Goal: Task Accomplishment & Management: Manage account settings

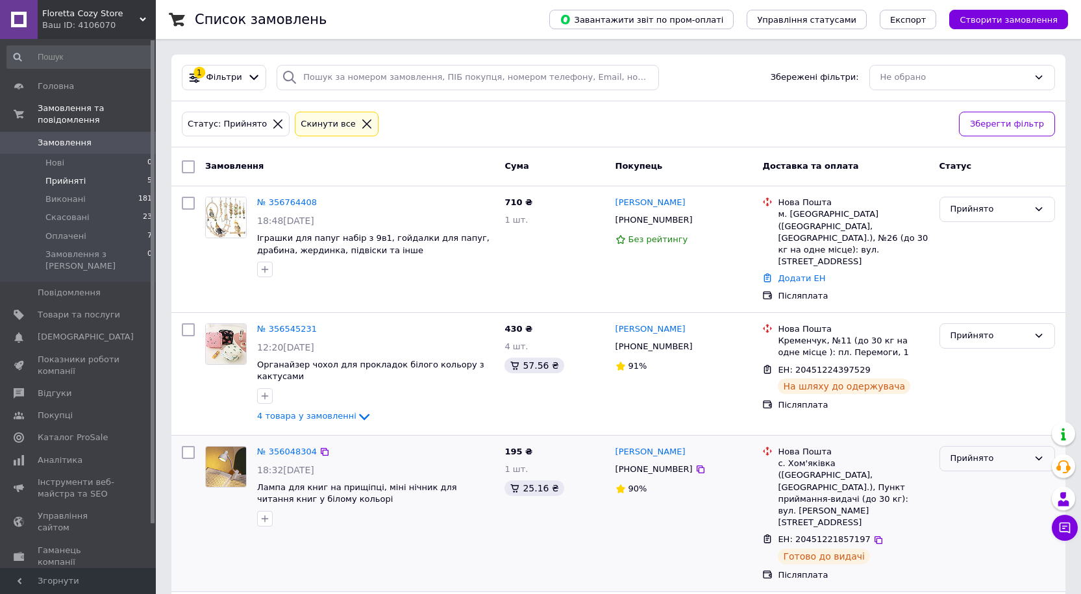
click at [965, 452] on div "Прийнято" at bounding box center [989, 459] width 78 height 14
click at [958, 452] on div "Прийнято" at bounding box center [989, 459] width 78 height 14
click at [75, 212] on span "Скасовані" at bounding box center [67, 218] width 44 height 12
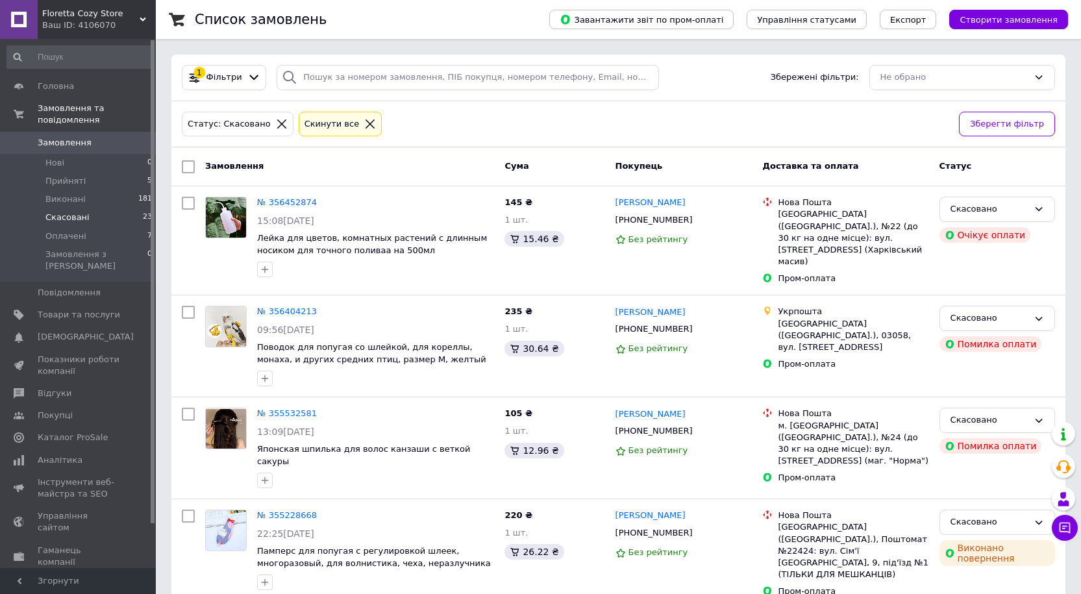
click at [56, 137] on span "Замовлення" at bounding box center [65, 143] width 54 height 12
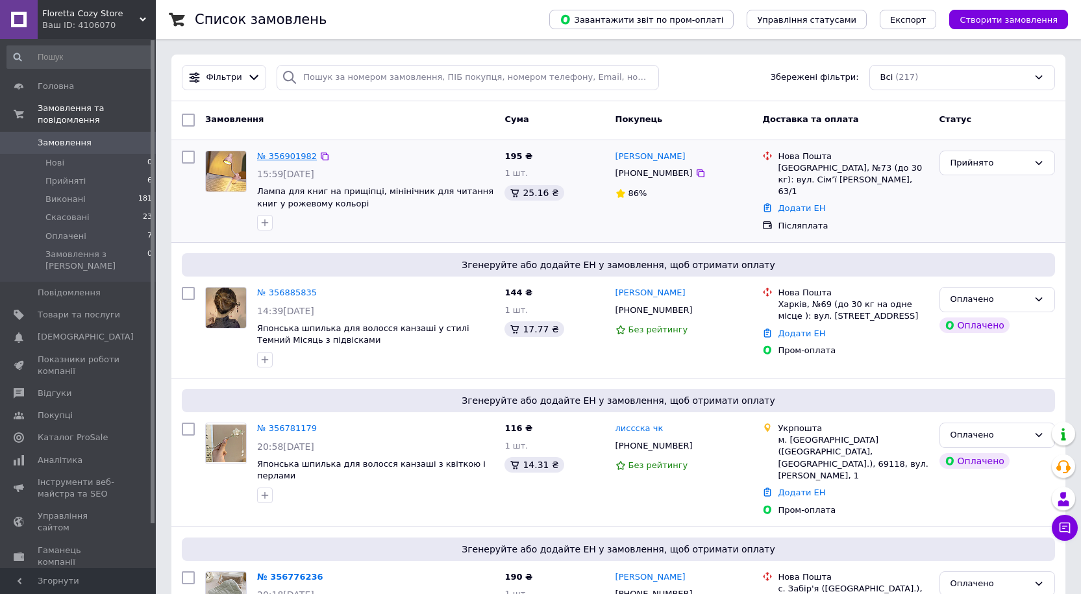
click at [280, 154] on link "№ 356901982" at bounding box center [287, 156] width 60 height 10
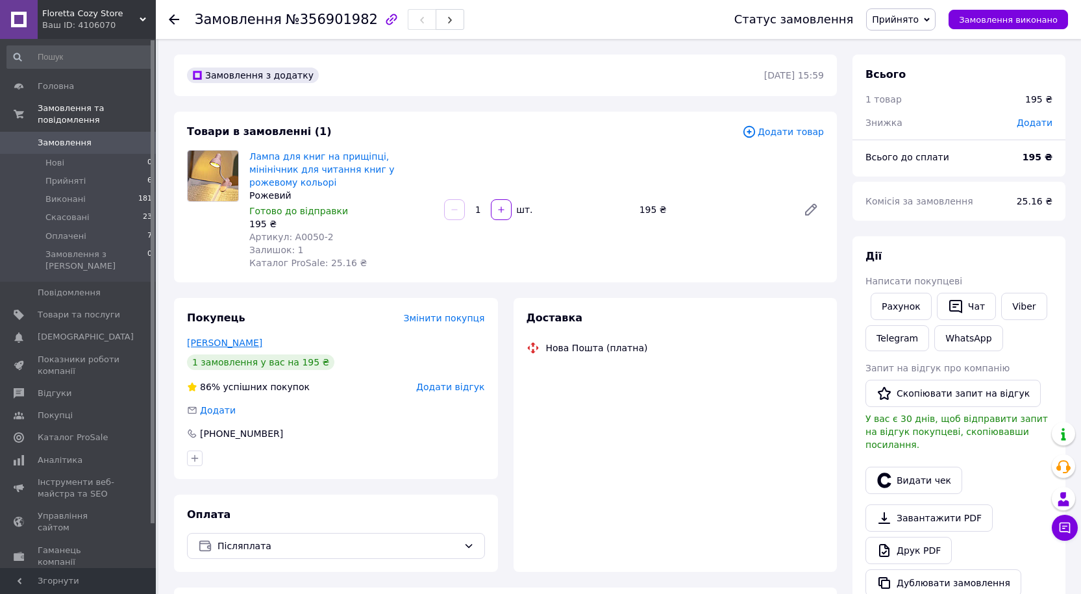
click at [227, 338] on link "[PERSON_NAME]" at bounding box center [224, 343] width 75 height 10
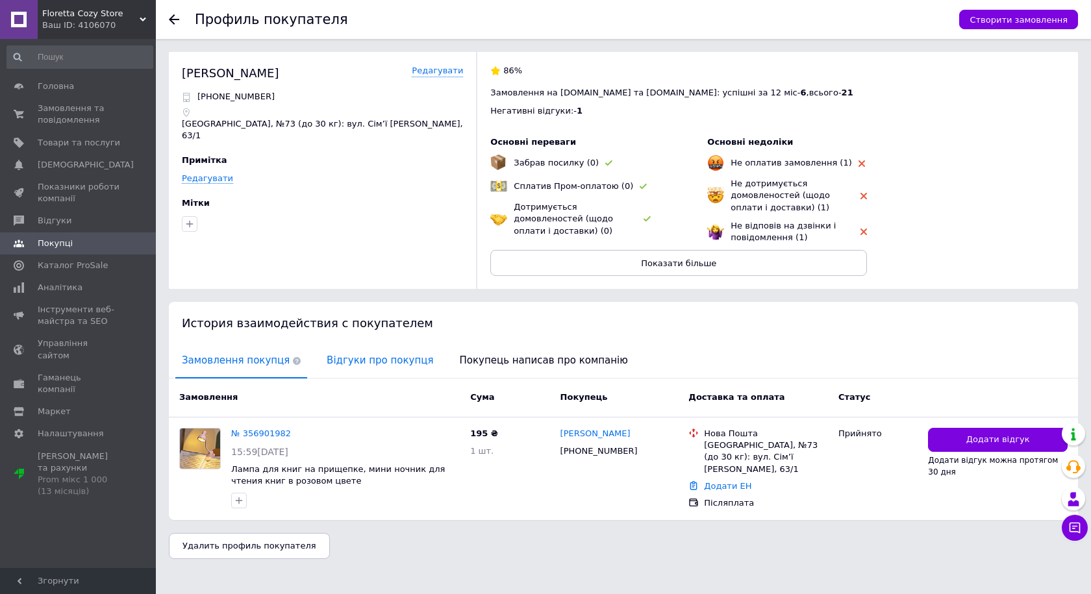
click at [360, 367] on span "Відгуки про покупця" at bounding box center [379, 360] width 119 height 33
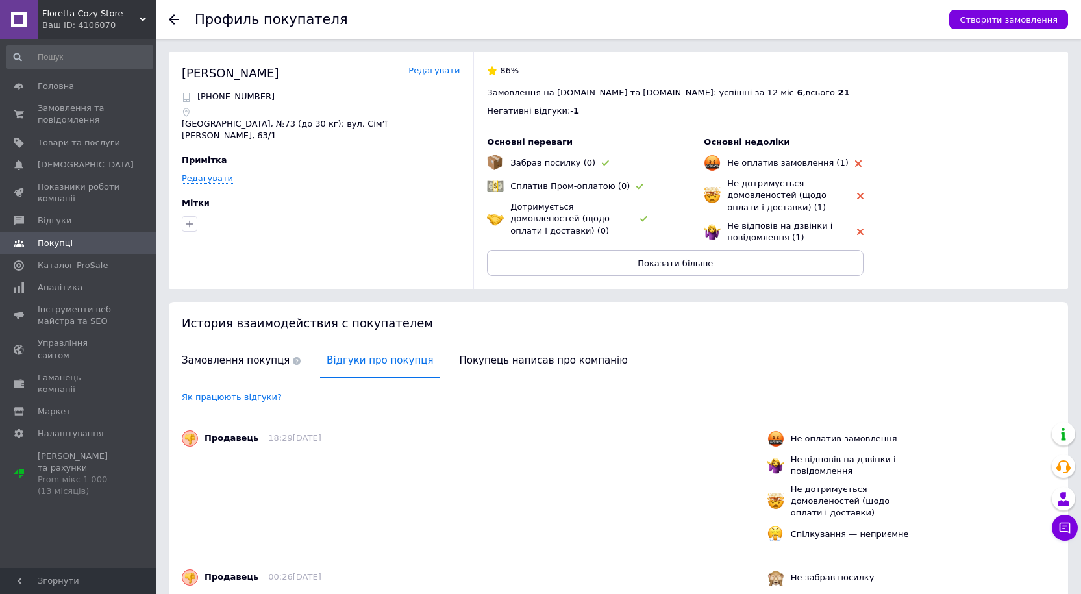
click at [235, 99] on p "[PHONE_NUMBER]" at bounding box center [235, 97] width 77 height 12
copy p "380687511866"
click at [170, 22] on icon at bounding box center [174, 19] width 10 height 10
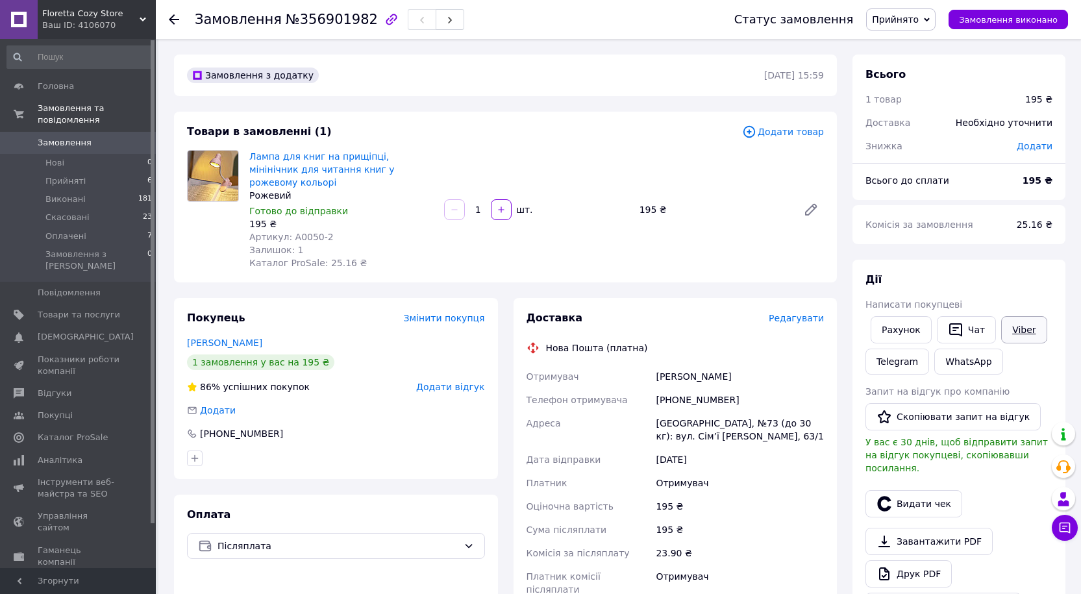
click at [1023, 321] on link "Viber" at bounding box center [1023, 329] width 45 height 27
click at [291, 23] on span "№356901982" at bounding box center [332, 20] width 92 height 16
copy span "356901982"
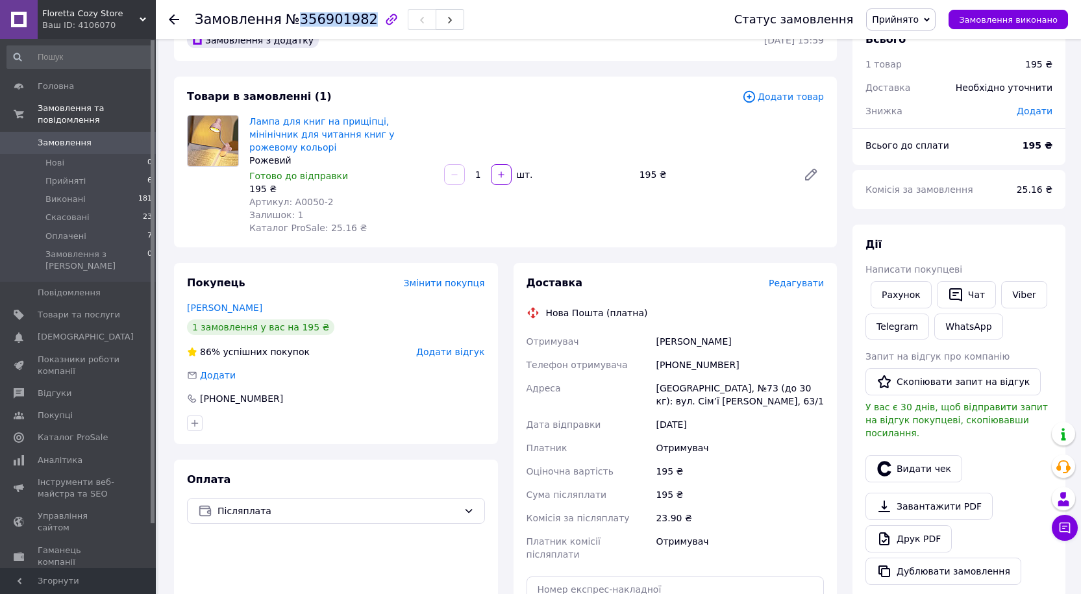
scroll to position [65, 0]
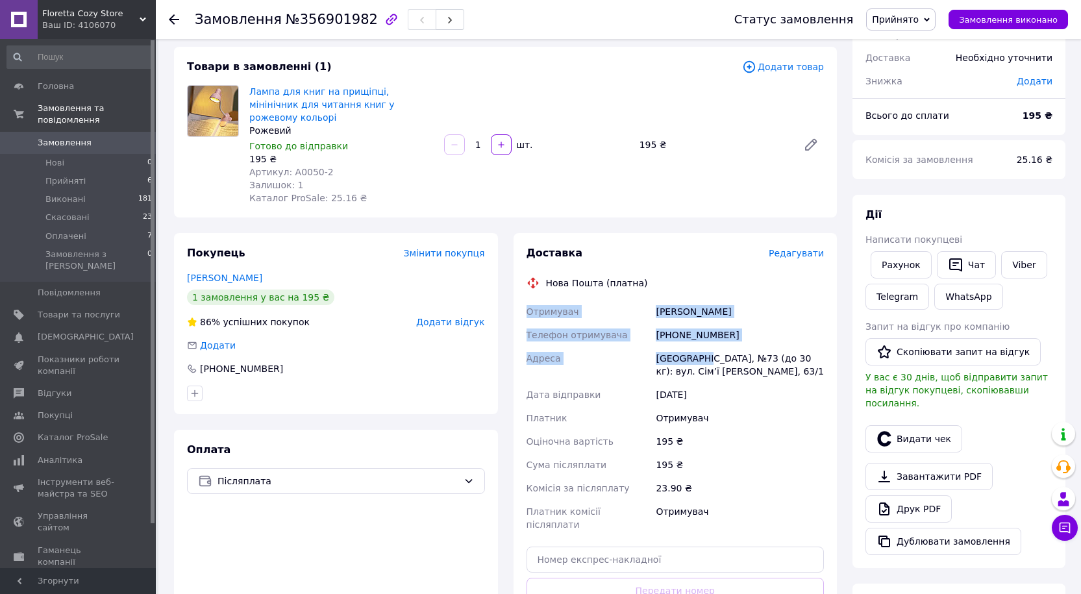
drag, startPoint x: 528, startPoint y: 297, endPoint x: 706, endPoint y: 342, distance: 183.4
click at [706, 342] on div "Отримувач [PERSON_NAME] Телефон отримувача [PHONE_NUMBER] [GEOGRAPHIC_DATA], №7…" at bounding box center [675, 418] width 303 height 236
copy div "Отримувач [PERSON_NAME] Телефон отримувача [PHONE_NUMBER] [PERSON_NAME], №73"
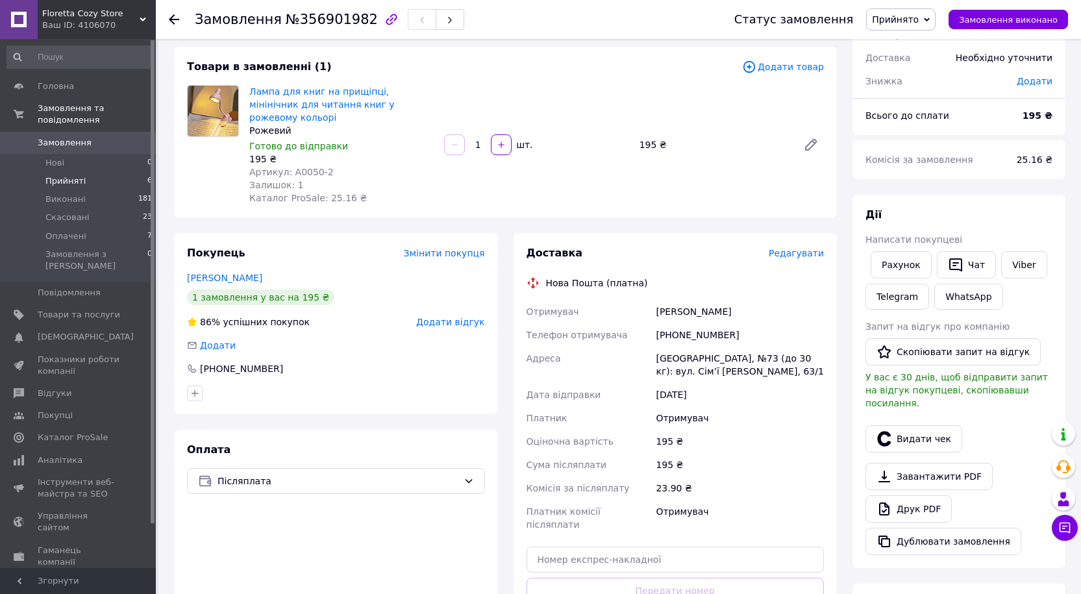
click at [78, 175] on span "Прийняті" at bounding box center [65, 181] width 40 height 12
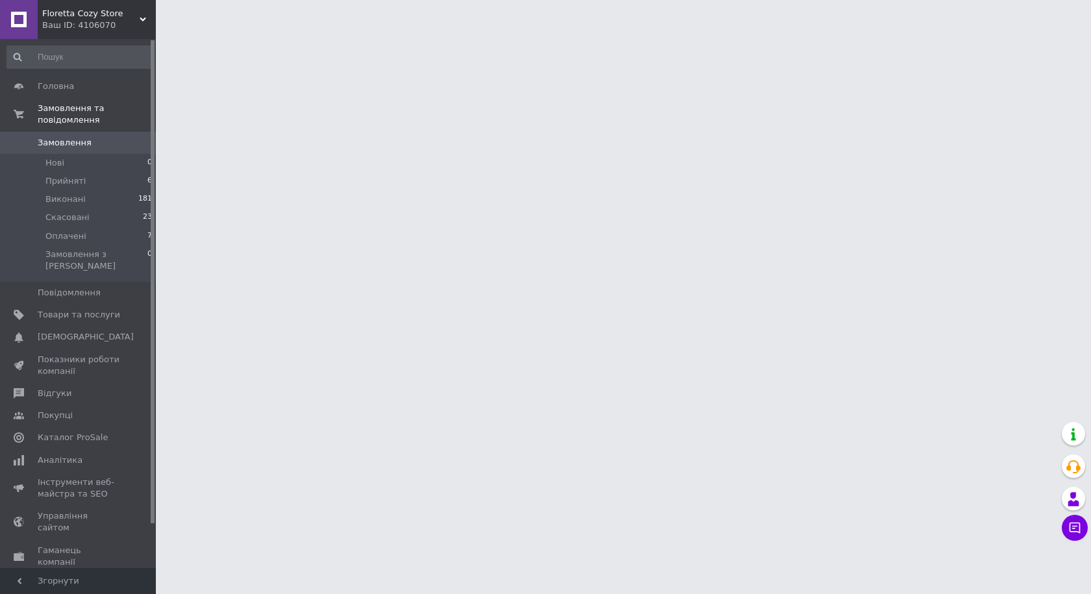
click at [70, 137] on span "Замовлення" at bounding box center [65, 143] width 54 height 12
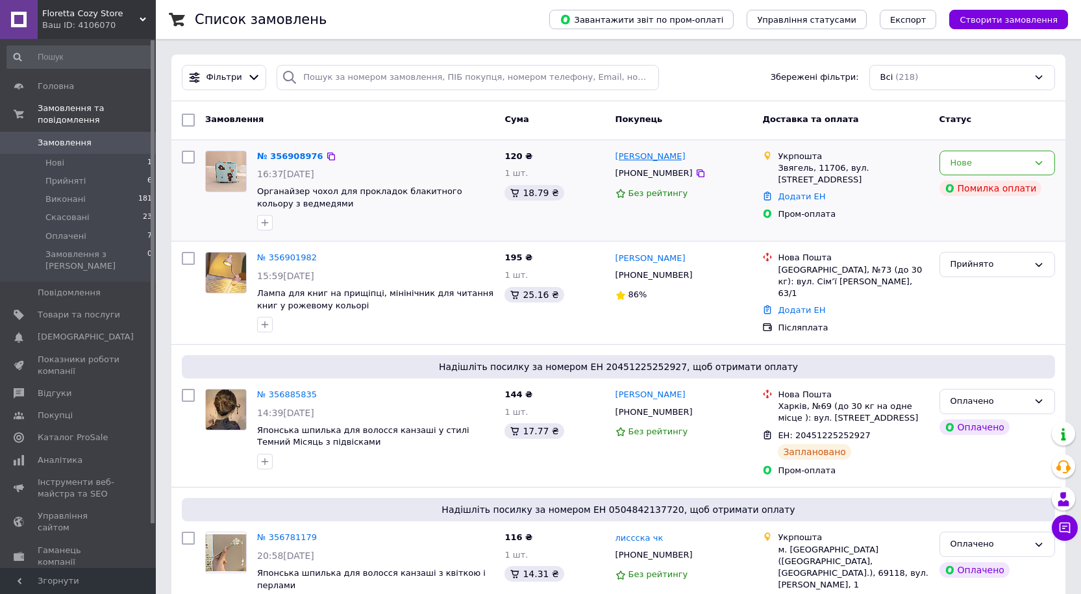
click at [620, 159] on link "[PERSON_NAME]" at bounding box center [650, 157] width 70 height 12
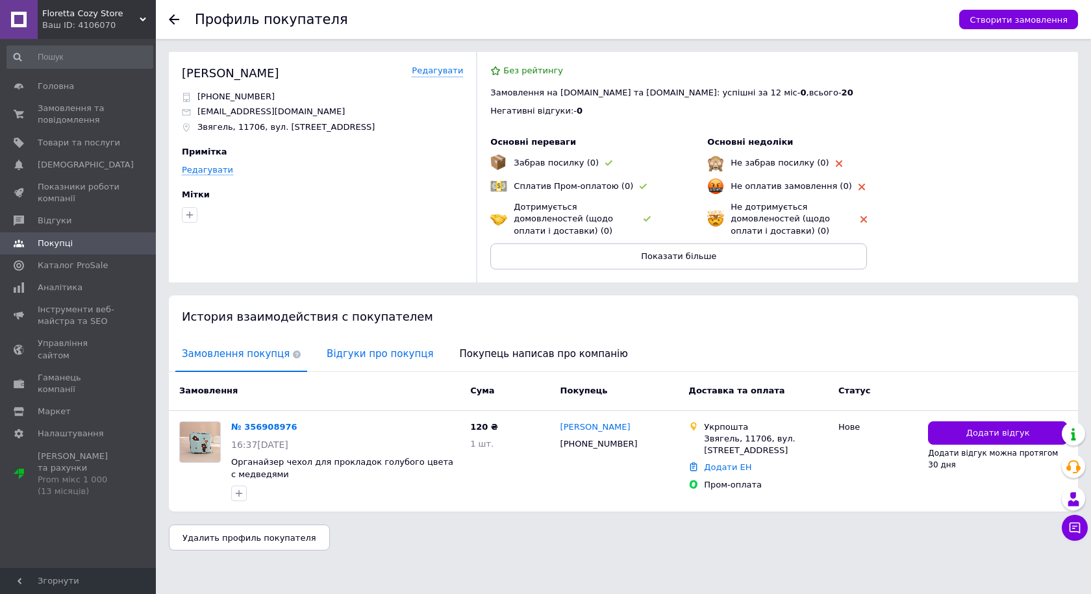
click at [354, 351] on span "Відгуки про покупця" at bounding box center [379, 354] width 119 height 33
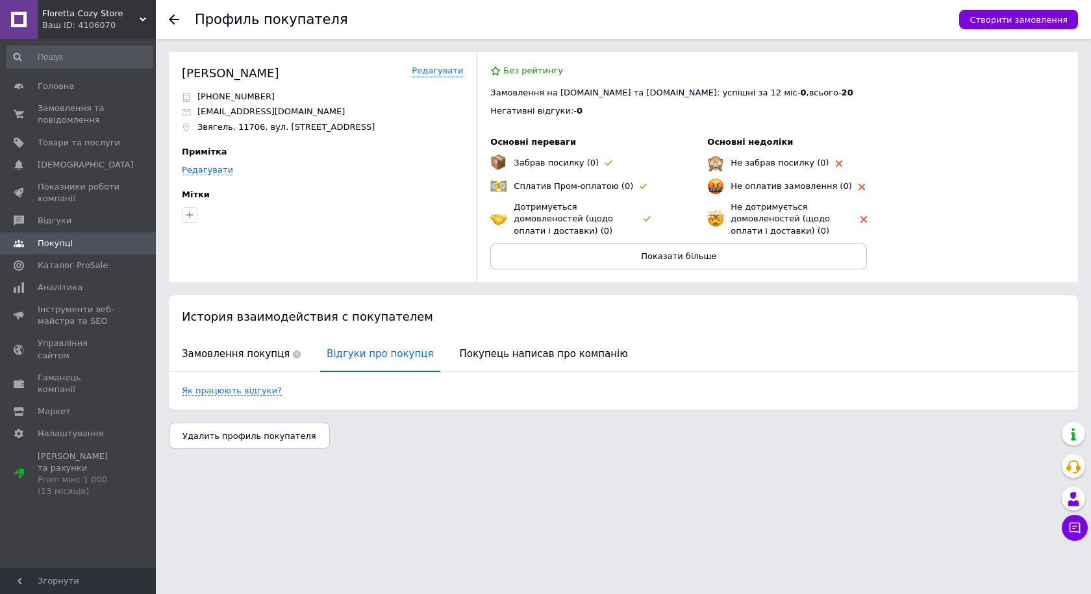
click at [175, 19] on use at bounding box center [174, 19] width 10 height 10
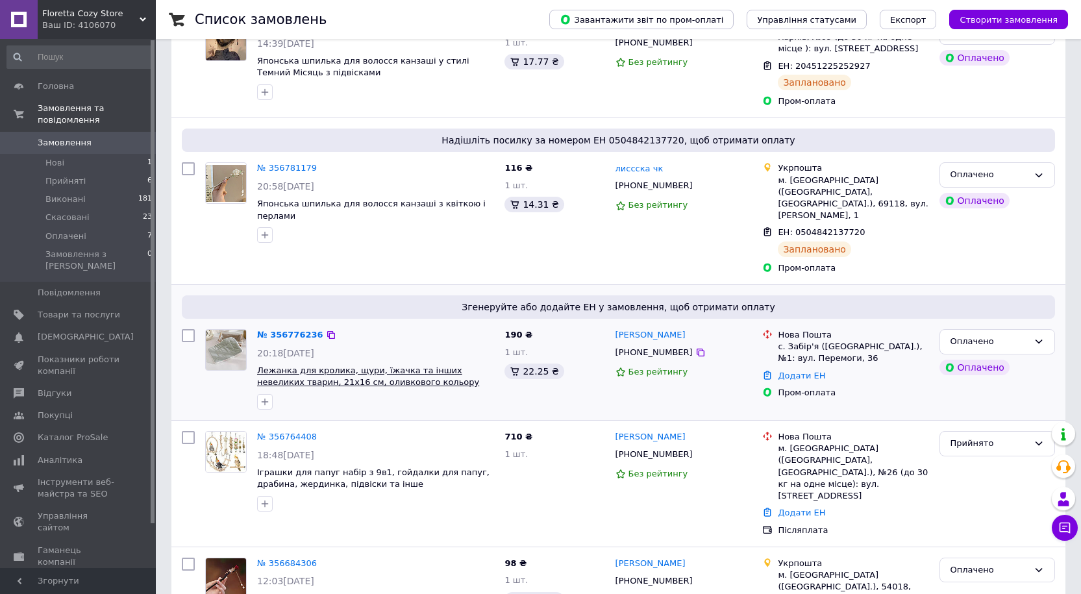
scroll to position [454, 0]
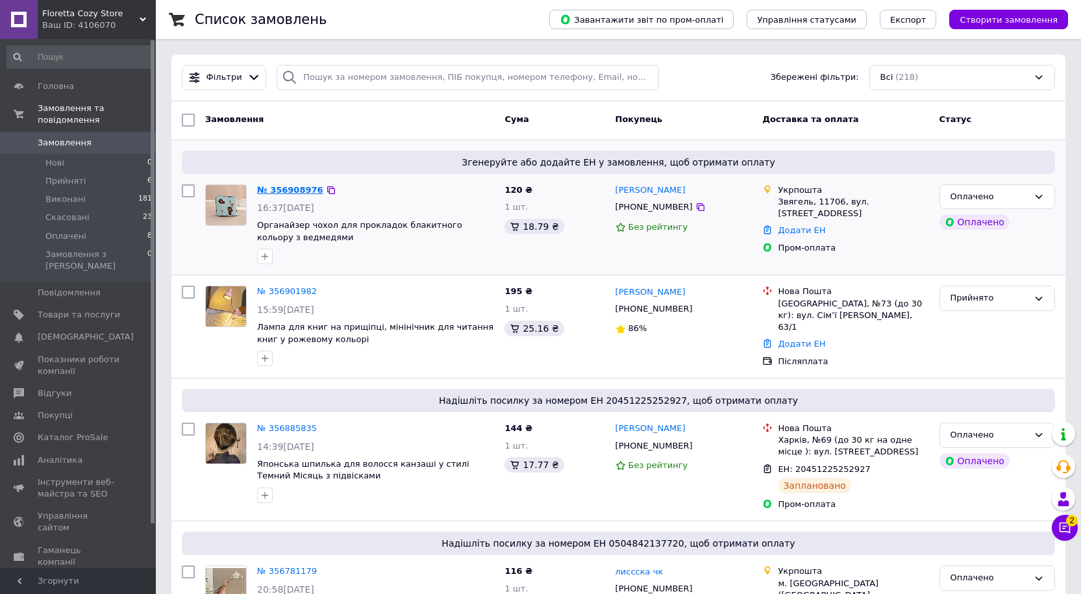
click at [289, 188] on link "№ 356908976" at bounding box center [290, 190] width 66 height 10
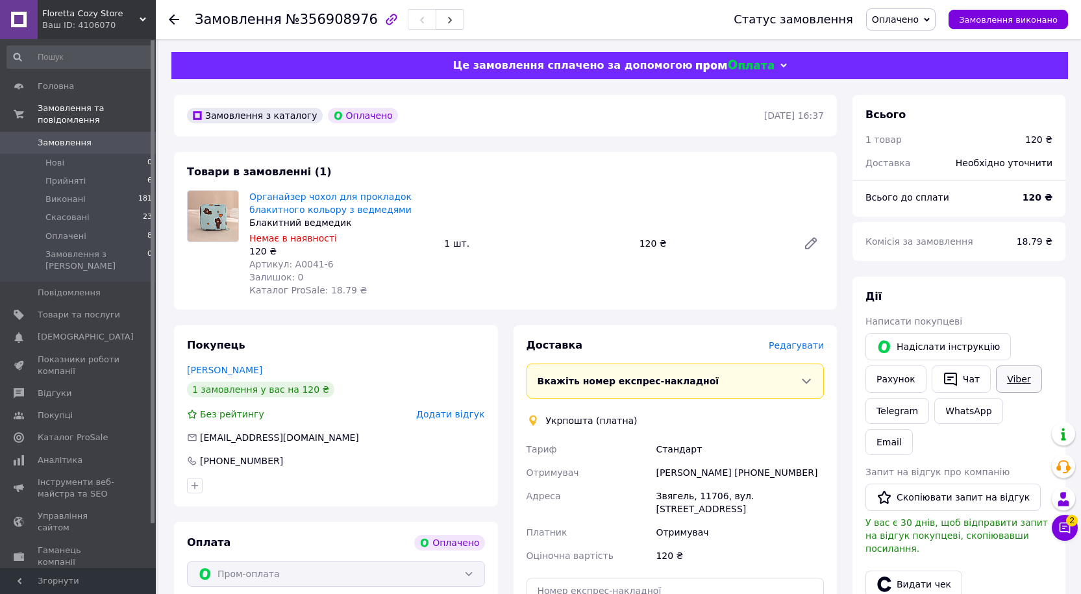
click at [1015, 377] on link "Viber" at bounding box center [1018, 378] width 45 height 27
click at [308, 18] on span "№356908976" at bounding box center [332, 20] width 92 height 16
copy span "356908976"
click at [55, 137] on span "Замовлення" at bounding box center [65, 143] width 54 height 12
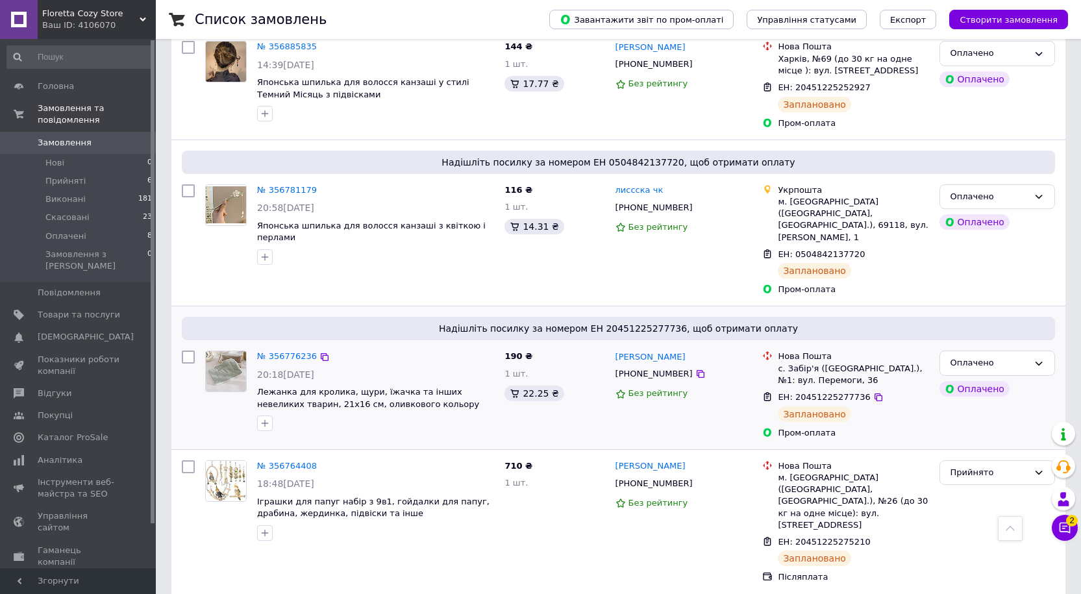
scroll to position [389, 0]
